Goal: Find contact information: Find contact information

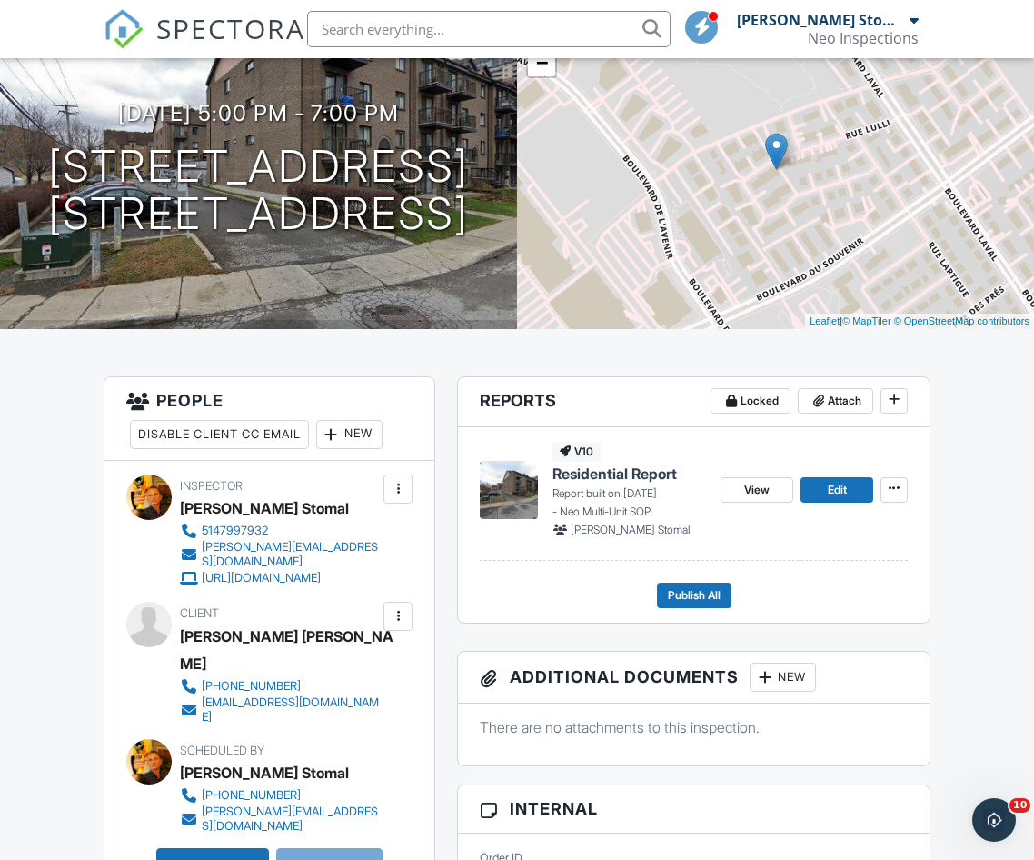
scroll to position [182, 0]
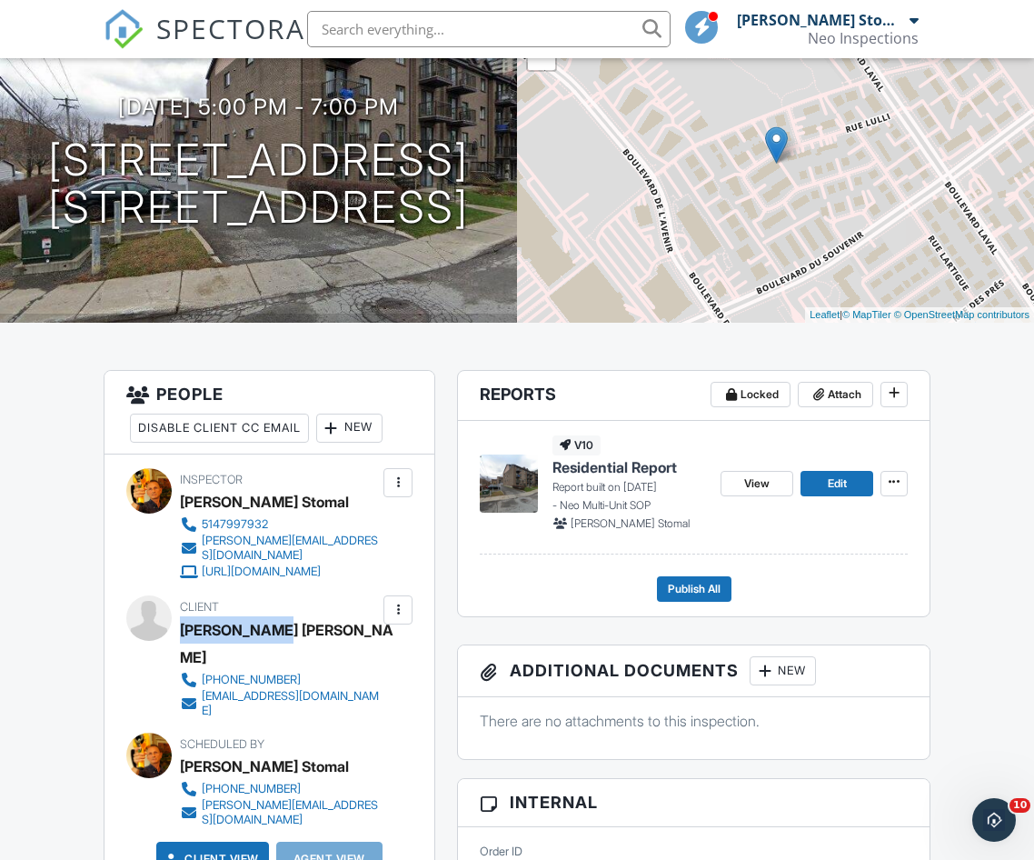
drag, startPoint x: 276, startPoint y: 632, endPoint x: 192, endPoint y: 642, distance: 85.2
click at [185, 642] on div "[PERSON_NAME] [PERSON_NAME]" at bounding box center [287, 643] width 214 height 55
click at [349, 631] on div "Client Tarmin [PERSON_NAME] [PHONE_NUMBER] [EMAIL_ADDRESS][DOMAIN_NAME]" at bounding box center [323, 656] width 286 height 122
drag, startPoint x: 330, startPoint y: 624, endPoint x: 183, endPoint y: 628, distance: 147.3
click at [183, 628] on div "[PERSON_NAME] [PERSON_NAME]" at bounding box center [287, 643] width 214 height 55
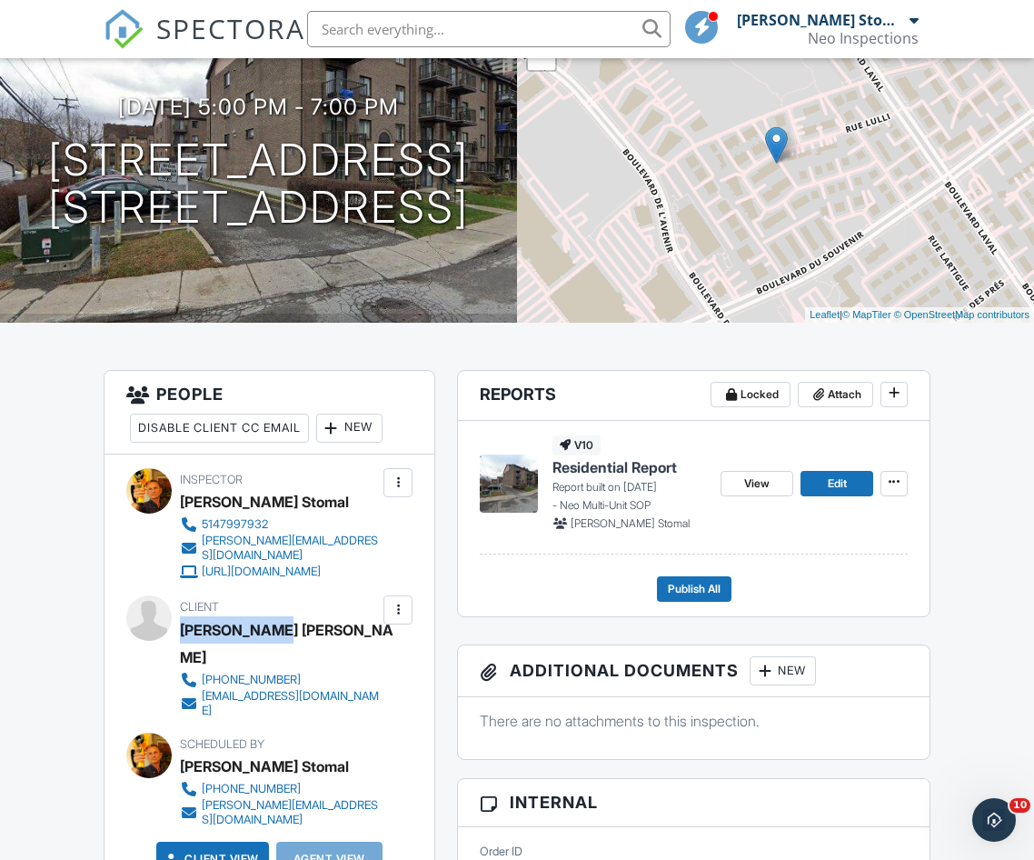
copy div "[PERSON_NAME] [PERSON_NAME]"
drag, startPoint x: 355, startPoint y: 657, endPoint x: 333, endPoint y: 671, distance: 25.7
click at [333, 671] on div "Client Tarmin [PERSON_NAME] [PHONE_NUMBER] [EMAIL_ADDRESS][DOMAIN_NAME]" at bounding box center [323, 656] width 286 height 122
copy div "[EMAIL_ADDRESS][DOMAIN_NAME]"
click at [363, 645] on div "Client Tarmin [PERSON_NAME] [PHONE_NUMBER] [EMAIL_ADDRESS][DOMAIN_NAME]" at bounding box center [323, 656] width 286 height 122
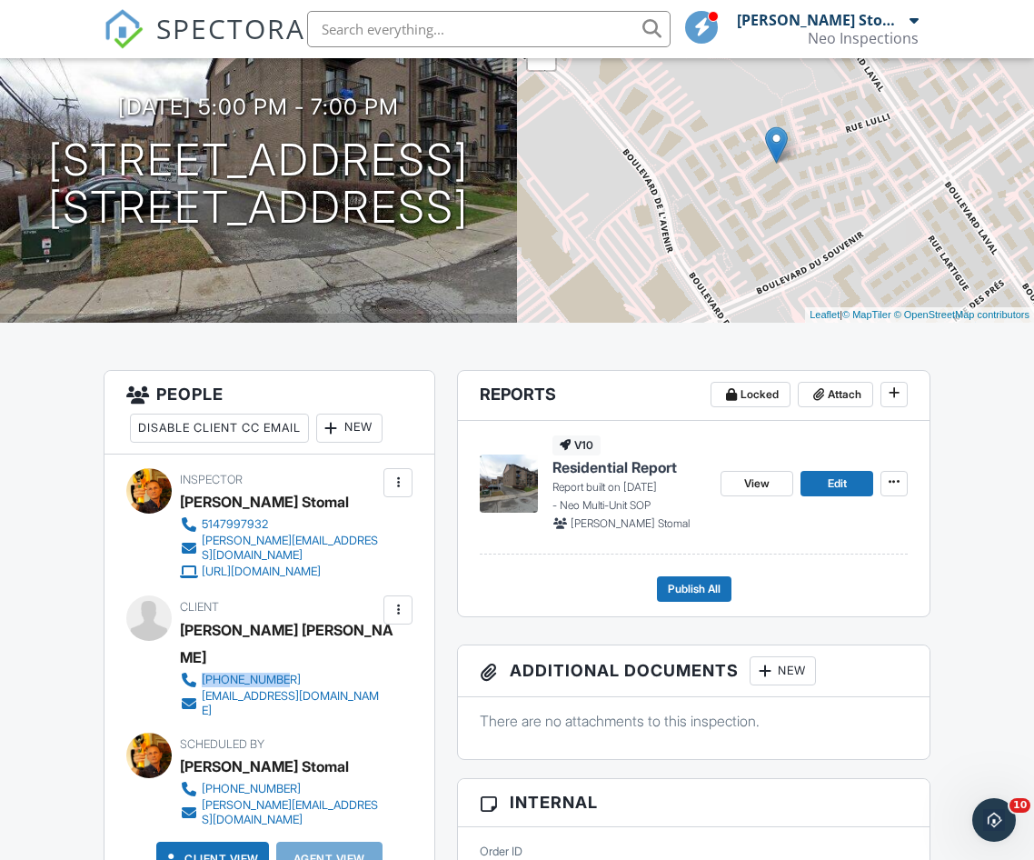
drag, startPoint x: 362, startPoint y: 644, endPoint x: 205, endPoint y: 652, distance: 156.5
click at [205, 652] on div "Client Tarmin [PERSON_NAME] [PHONE_NUMBER] [EMAIL_ADDRESS][DOMAIN_NAME]" at bounding box center [323, 656] width 286 height 122
copy div "[PHONE_NUMBER]"
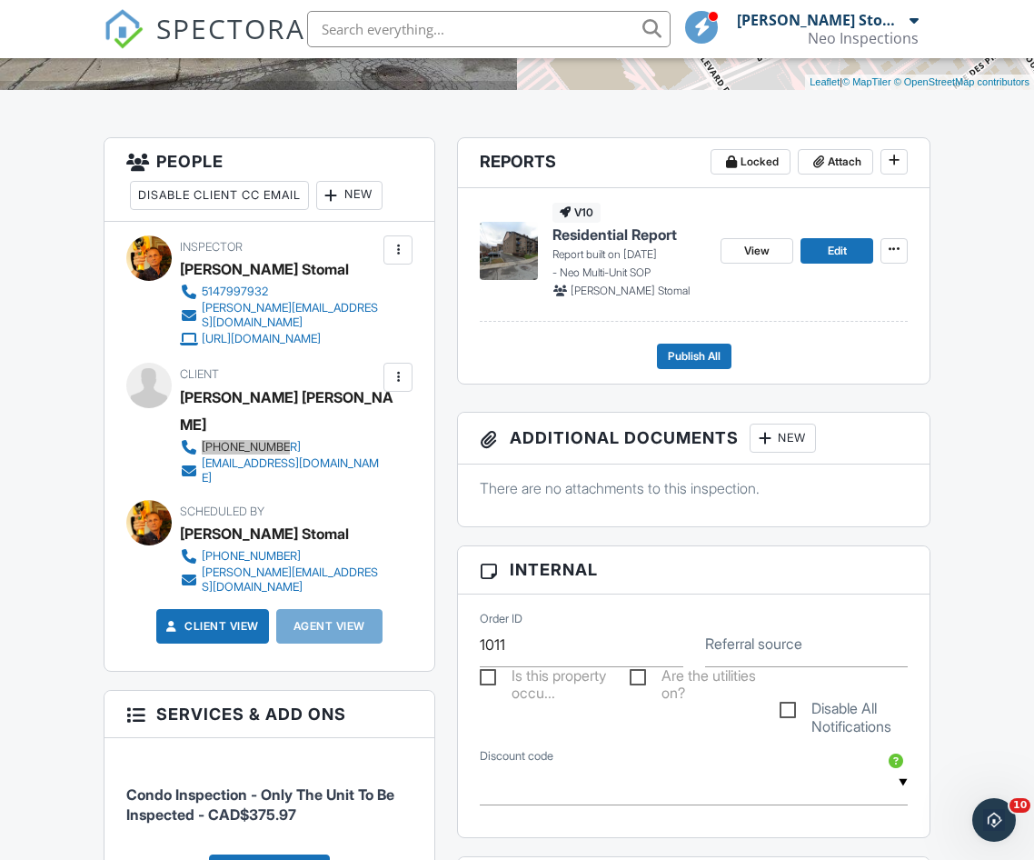
scroll to position [0, 0]
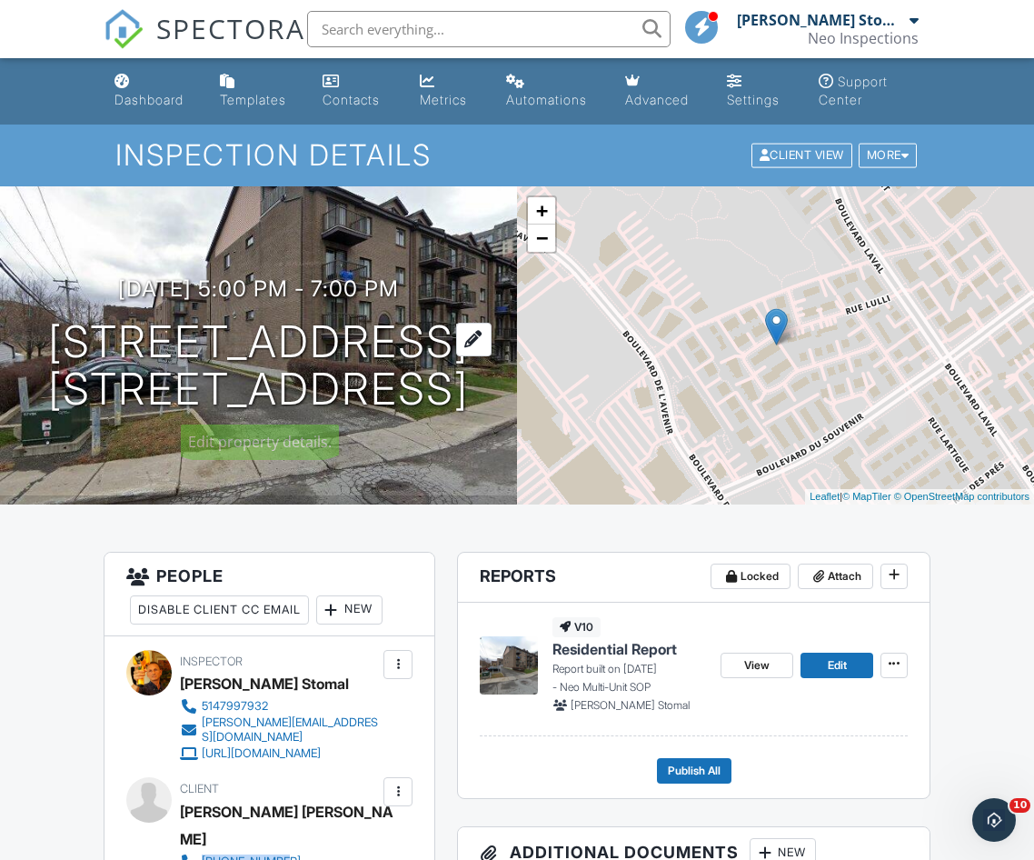
click at [301, 328] on h1 "[STREET_ADDRESS] [STREET_ADDRESS]" at bounding box center [258, 366] width 421 height 96
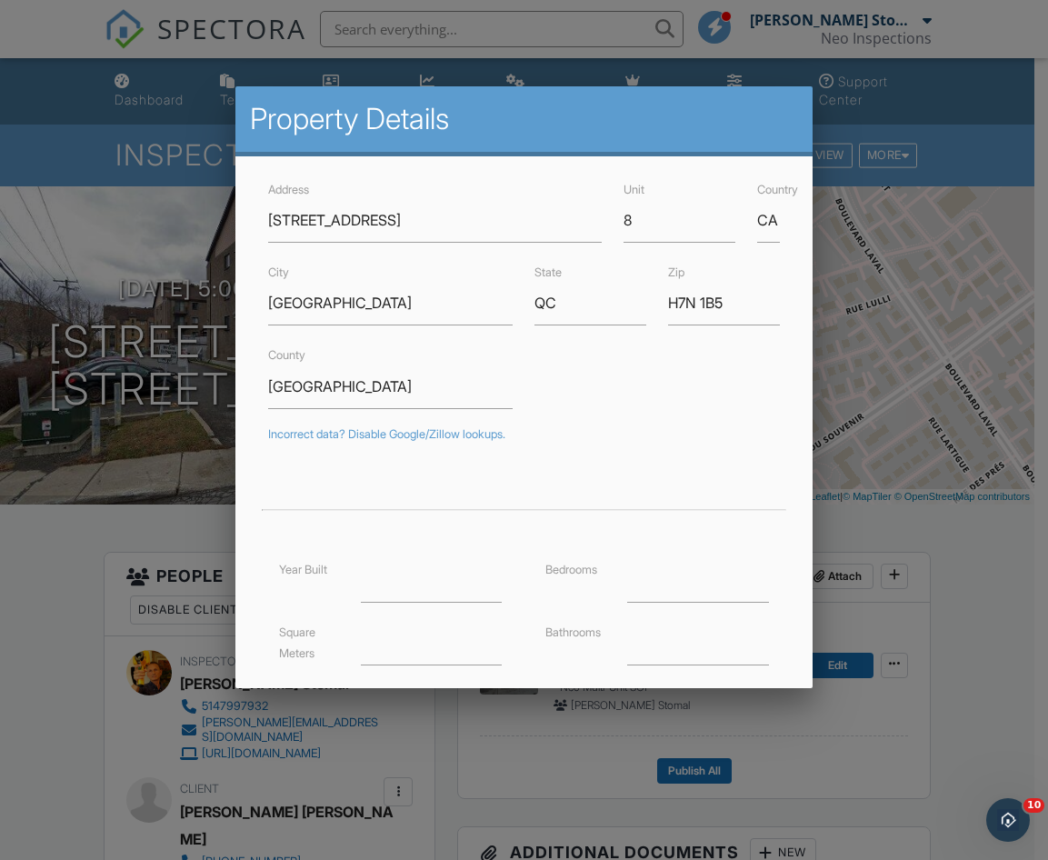
click at [65, 695] on div at bounding box center [524, 446] width 1048 height 1075
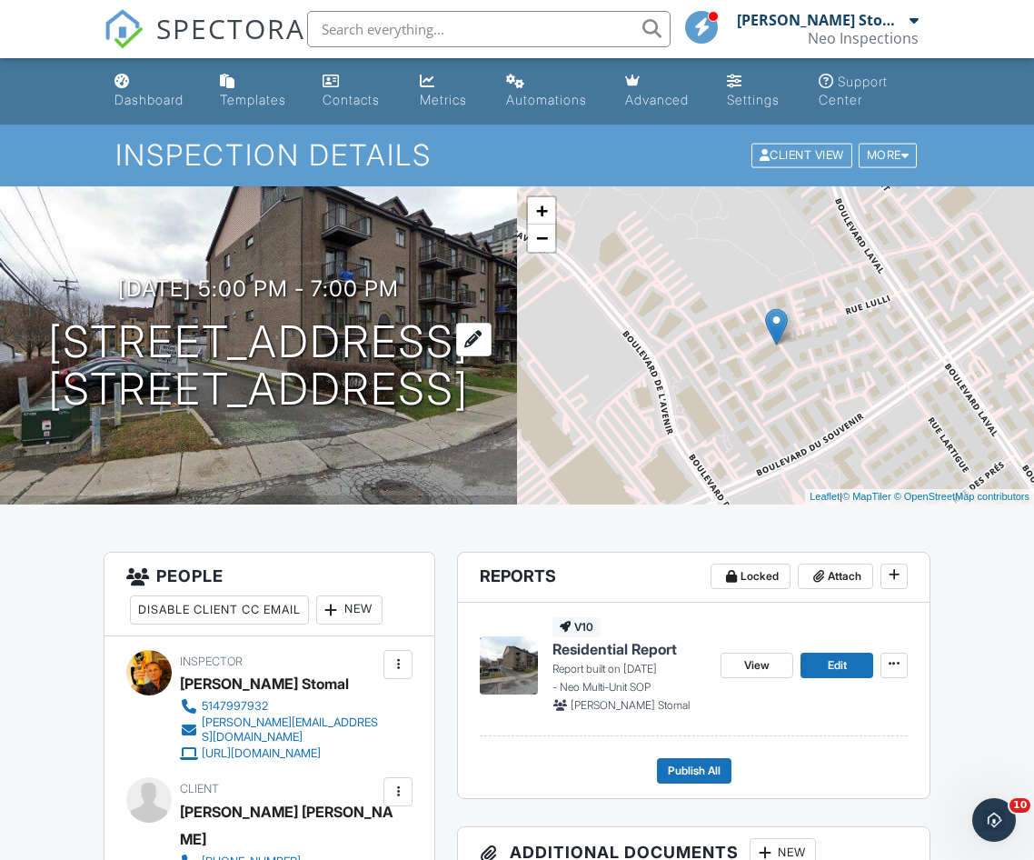
click at [219, 350] on h1 "[STREET_ADDRESS] [STREET_ADDRESS]" at bounding box center [258, 366] width 421 height 96
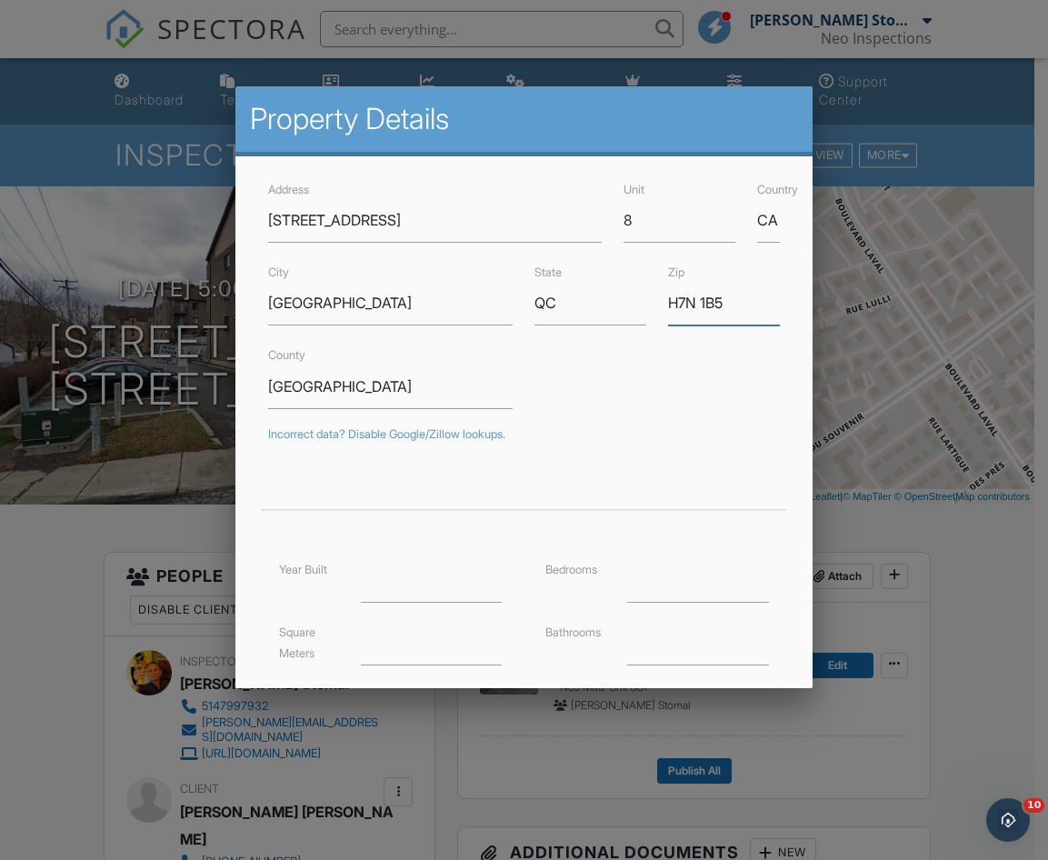
drag, startPoint x: 723, startPoint y: 301, endPoint x: 651, endPoint y: 308, distance: 73.1
click at [657, 308] on div "Zip H7N 1B5" at bounding box center [724, 293] width 134 height 65
drag, startPoint x: 305, startPoint y: 301, endPoint x: 268, endPoint y: 298, distance: 37.4
click at [268, 298] on input "[GEOGRAPHIC_DATA]" at bounding box center [390, 303] width 244 height 45
click at [339, 298] on input "[GEOGRAPHIC_DATA]" at bounding box center [390, 303] width 244 height 45
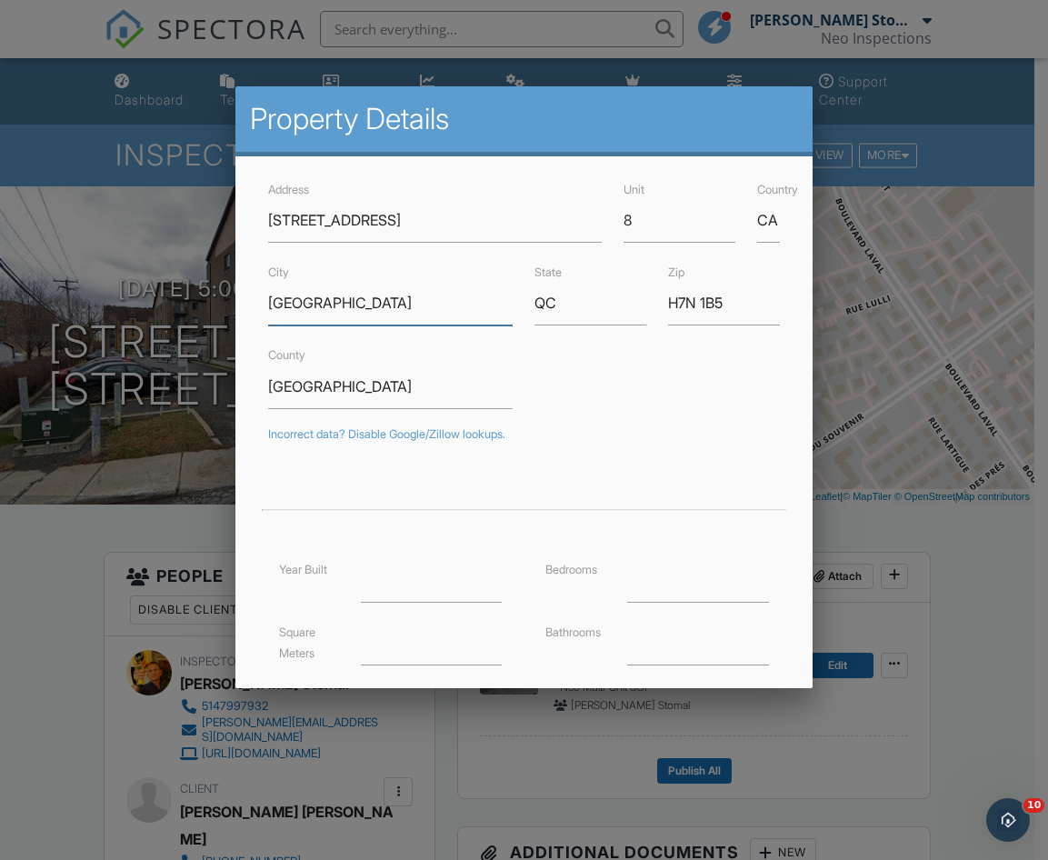
drag, startPoint x: 314, startPoint y: 294, endPoint x: 276, endPoint y: 290, distance: 38.4
drag, startPoint x: 276, startPoint y: 290, endPoint x: 272, endPoint y: 314, distance: 25.0
click at [271, 314] on input "[GEOGRAPHIC_DATA]" at bounding box center [390, 303] width 244 height 45
drag, startPoint x: 302, startPoint y: 302, endPoint x: 237, endPoint y: 298, distance: 64.6
click at [237, 298] on div "Address [STREET_ADDRESS] Unit 8 Country [GEOGRAPHIC_DATA] [GEOGRAPHIC_DATA] Sta…" at bounding box center [523, 575] width 576 height 839
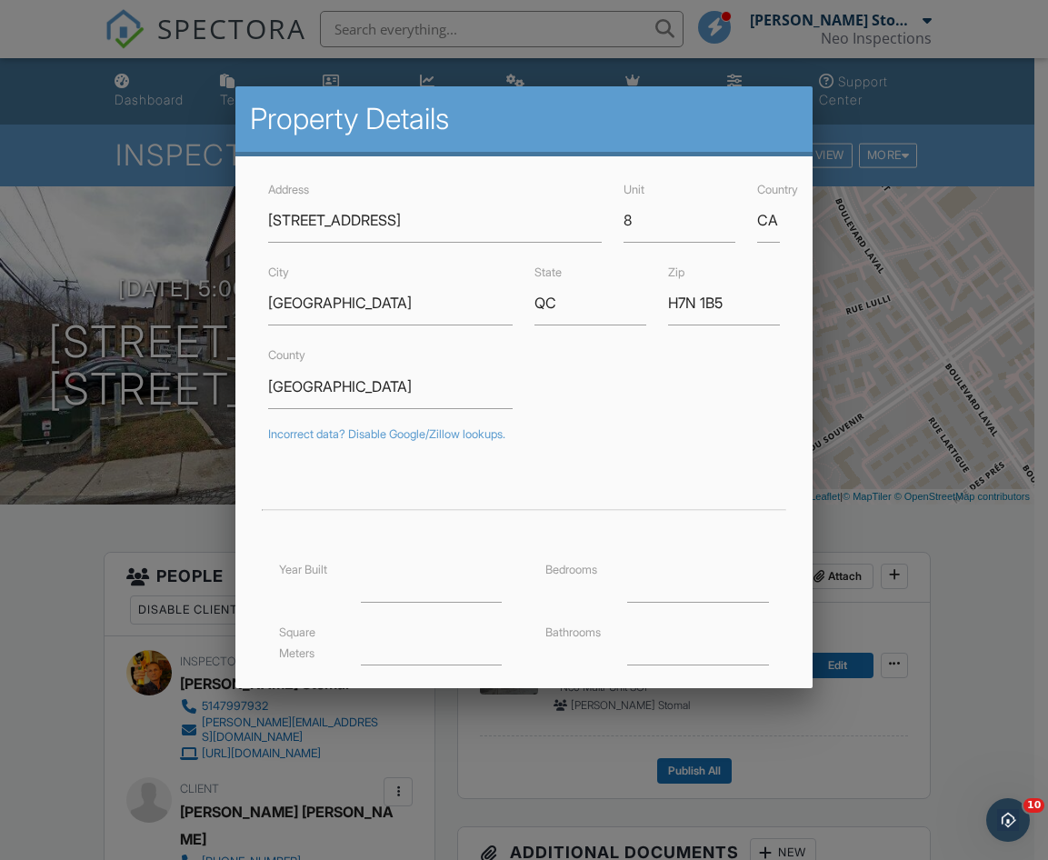
click at [971, 560] on div at bounding box center [524, 446] width 1048 height 1075
